Goal: Navigation & Orientation: Find specific page/section

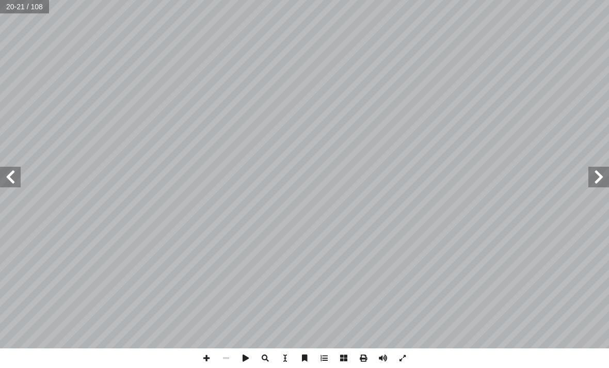
click at [14, 178] on span at bounding box center [10, 177] width 21 height 21
click at [19, 174] on span at bounding box center [10, 177] width 21 height 21
click at [16, 186] on span at bounding box center [10, 177] width 21 height 21
click at [591, 171] on span at bounding box center [598, 177] width 21 height 21
click at [606, 167] on span at bounding box center [598, 177] width 21 height 21
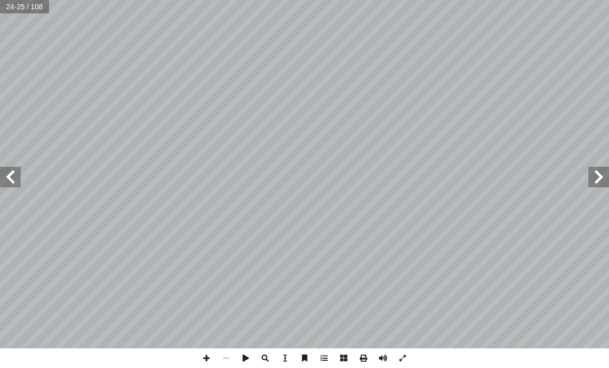
click at [606, 171] on span at bounding box center [598, 177] width 21 height 21
click at [599, 167] on span at bounding box center [598, 177] width 21 height 21
click at [605, 179] on span at bounding box center [598, 177] width 21 height 21
click at [606, 179] on span at bounding box center [598, 177] width 21 height 21
click at [604, 174] on span at bounding box center [598, 177] width 21 height 21
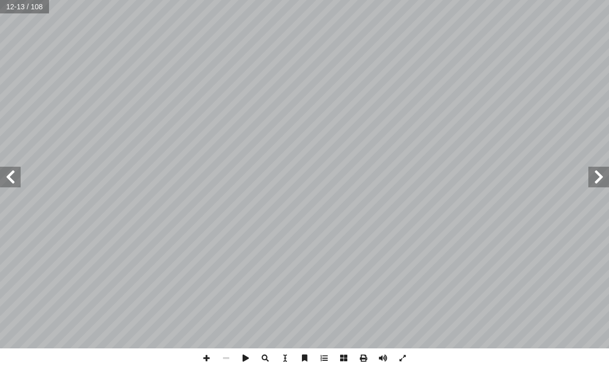
click at [19, 176] on span at bounding box center [10, 177] width 21 height 21
click at [17, 183] on span at bounding box center [10, 177] width 21 height 21
click at [20, 176] on span at bounding box center [10, 177] width 21 height 21
click at [18, 170] on span at bounding box center [10, 177] width 21 height 21
click at [7, 172] on span at bounding box center [10, 177] width 21 height 21
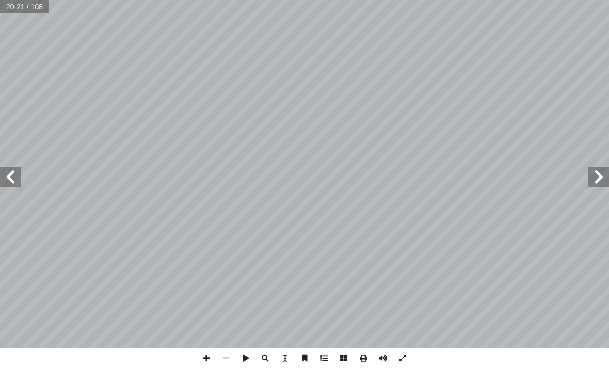
click at [14, 181] on span at bounding box center [10, 177] width 21 height 21
